Goal: Task Accomplishment & Management: Complete application form

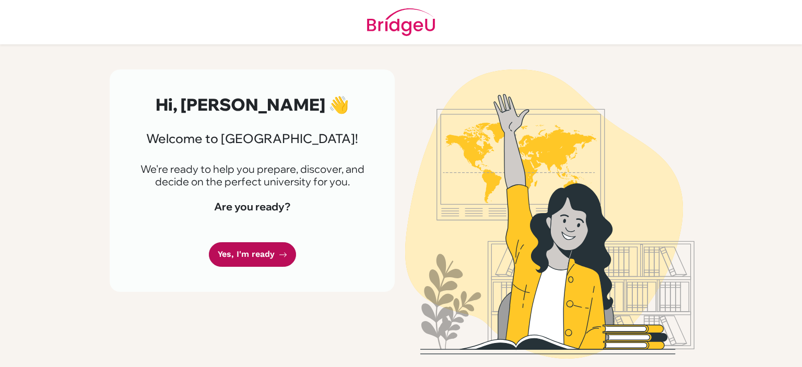
click at [240, 259] on link "Yes, I'm ready" at bounding box center [252, 254] width 87 height 25
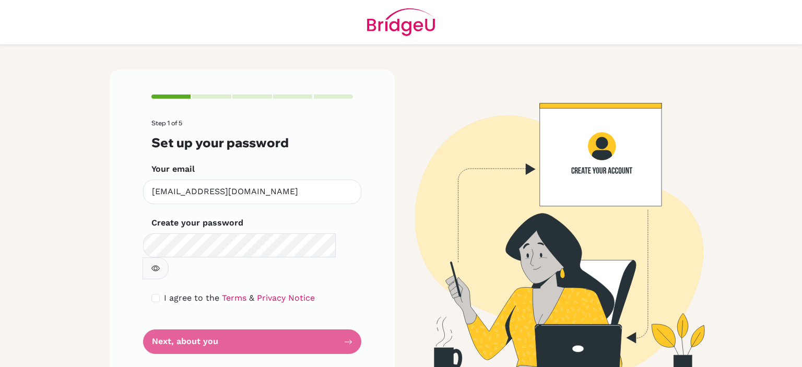
click at [169, 257] on button "button" at bounding box center [155, 268] width 26 height 22
click at [146, 274] on div "Step 1 of 5 Set up your password Your email [EMAIL_ADDRESS][DOMAIN_NAME] Invali…" at bounding box center [252, 223] width 285 height 309
click at [159, 294] on input "checkbox" at bounding box center [155, 298] width 8 height 8
checkbox input "true"
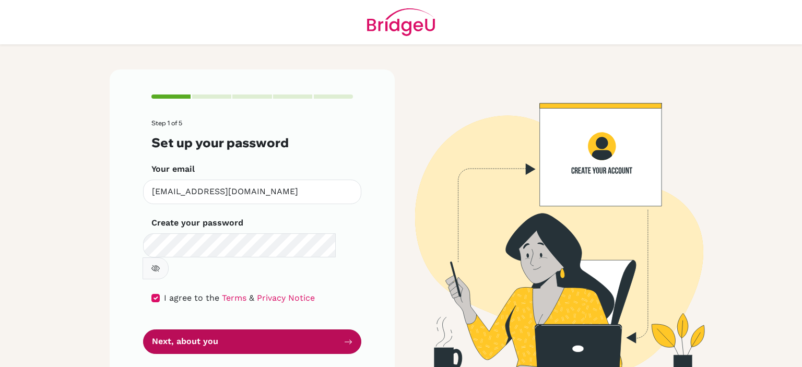
click at [189, 329] on button "Next, about you" at bounding box center [252, 341] width 218 height 25
